Goal: Check status: Check status

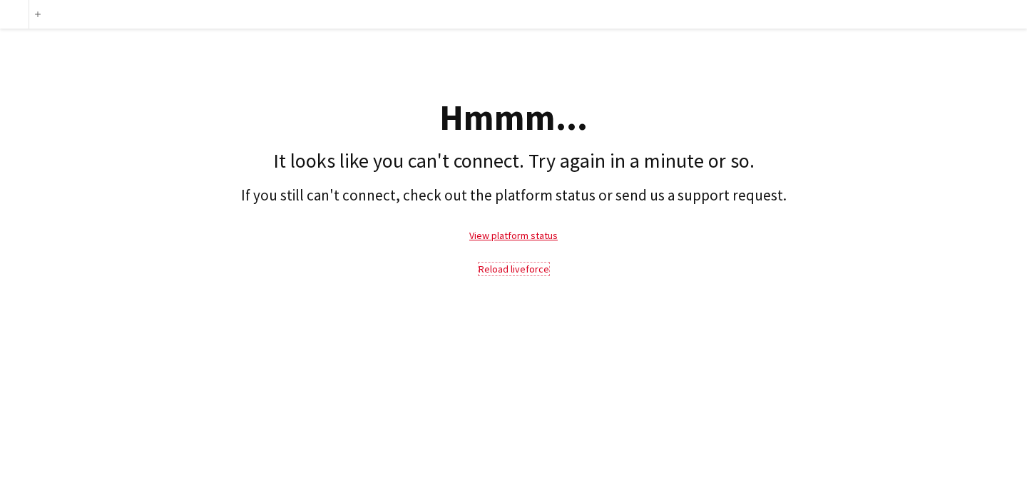
click at [524, 270] on link "Reload liveforce" at bounding box center [514, 268] width 71 height 13
click at [529, 235] on link "View platform status" at bounding box center [513, 235] width 88 height 13
click at [516, 272] on link "Reload liveforce" at bounding box center [514, 268] width 71 height 13
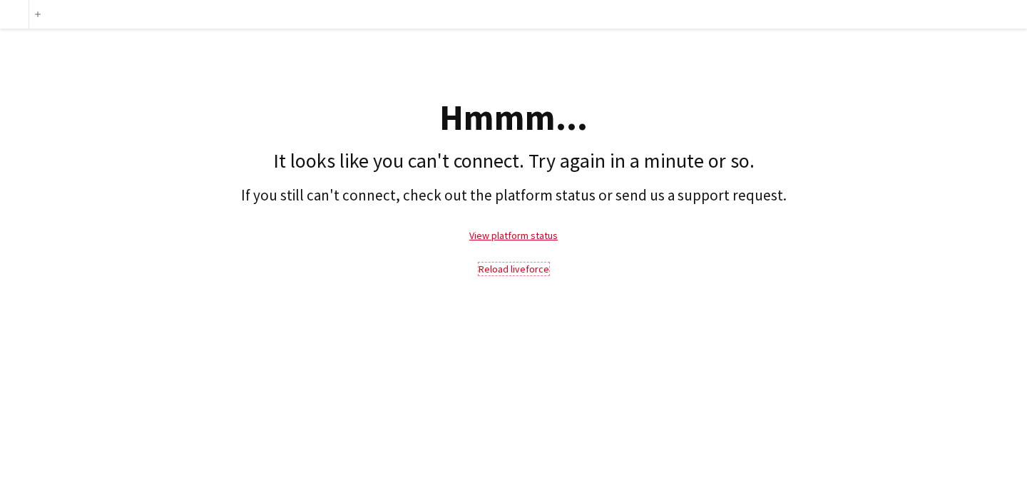
click at [516, 272] on link "Reload liveforce" at bounding box center [514, 268] width 71 height 13
